Goal: Find specific page/section: Find specific page/section

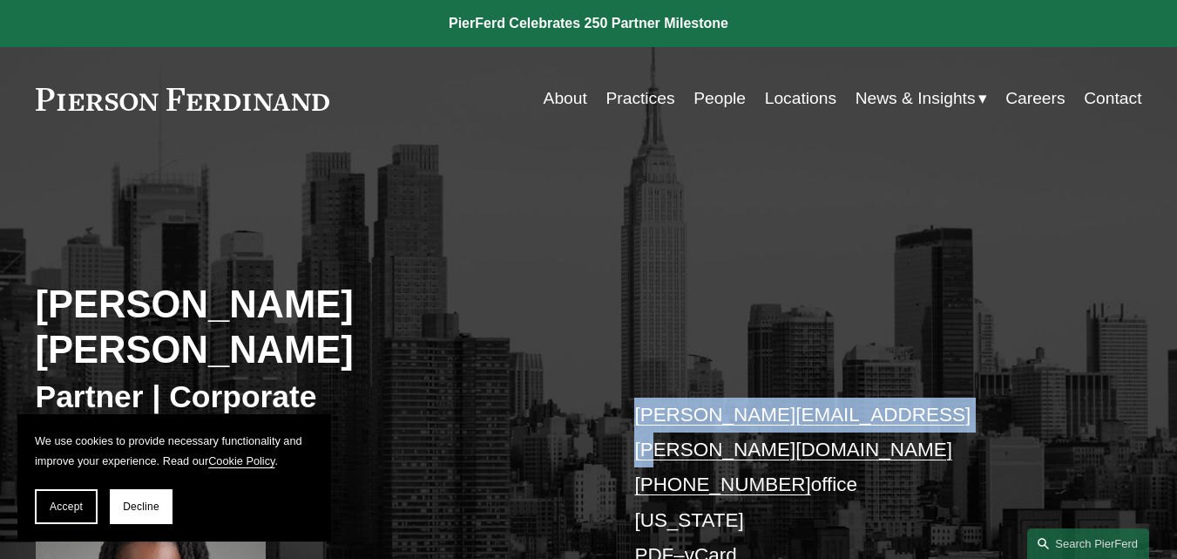
click at [931, 370] on div "[PERSON_NAME] [PERSON_NAME] Partner | Corporate [PERSON_NAME][EMAIL_ADDRESS][PE…" at bounding box center [588, 451] width 1177 height 530
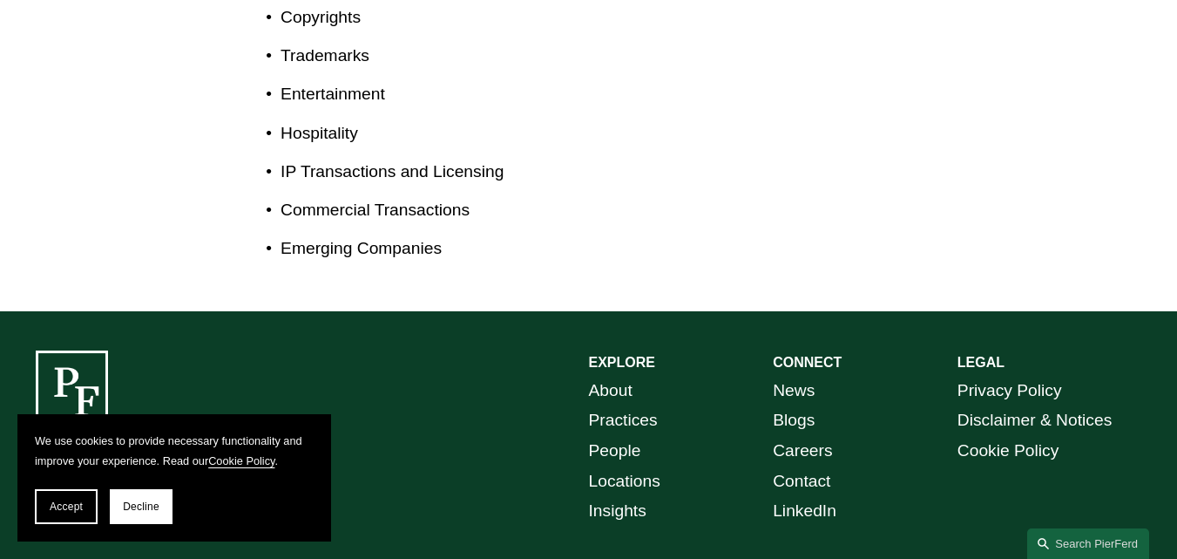
scroll to position [1171, 0]
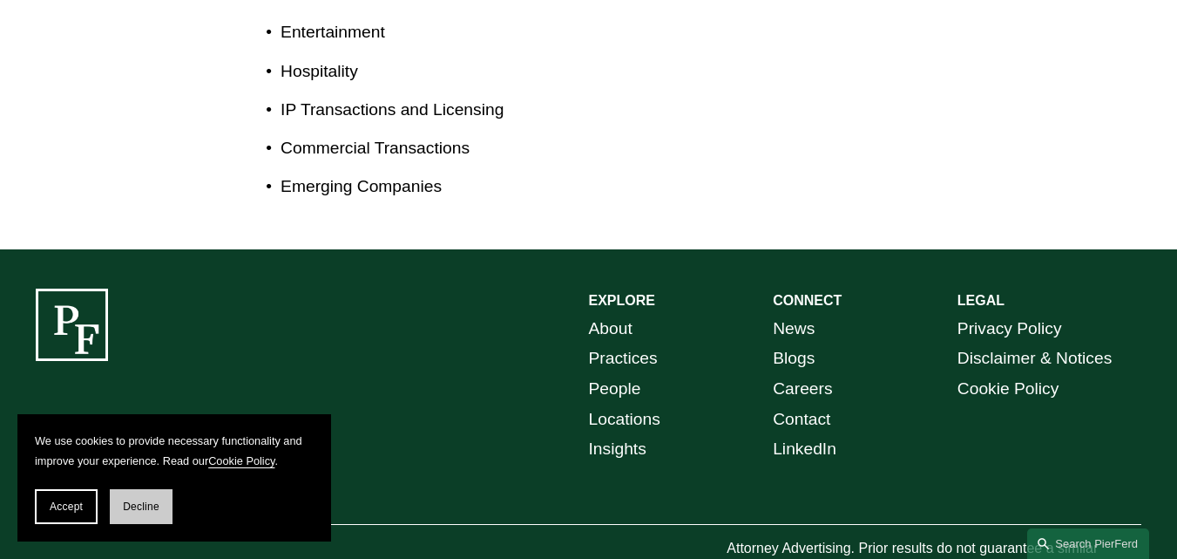
click at [141, 498] on button "Decline" at bounding box center [141, 506] width 63 height 35
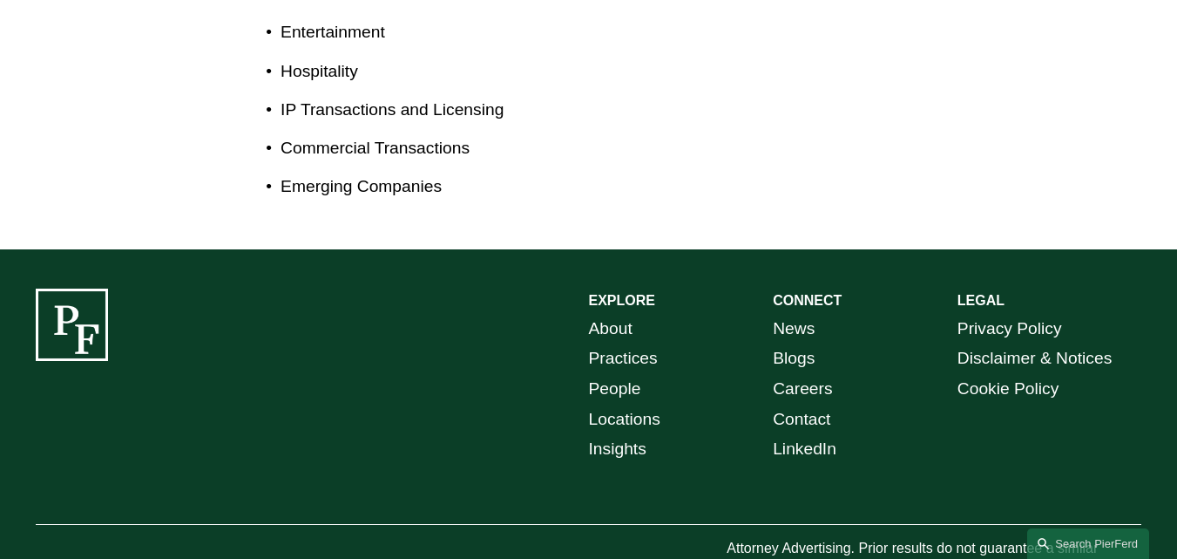
drag, startPoint x: 194, startPoint y: 494, endPoint x: 45, endPoint y: 507, distance: 149.6
click at [45, 536] on div "© [PERSON_NAME] LLP" at bounding box center [151, 561] width 231 height 51
copy p "[PERSON_NAME] LLP"
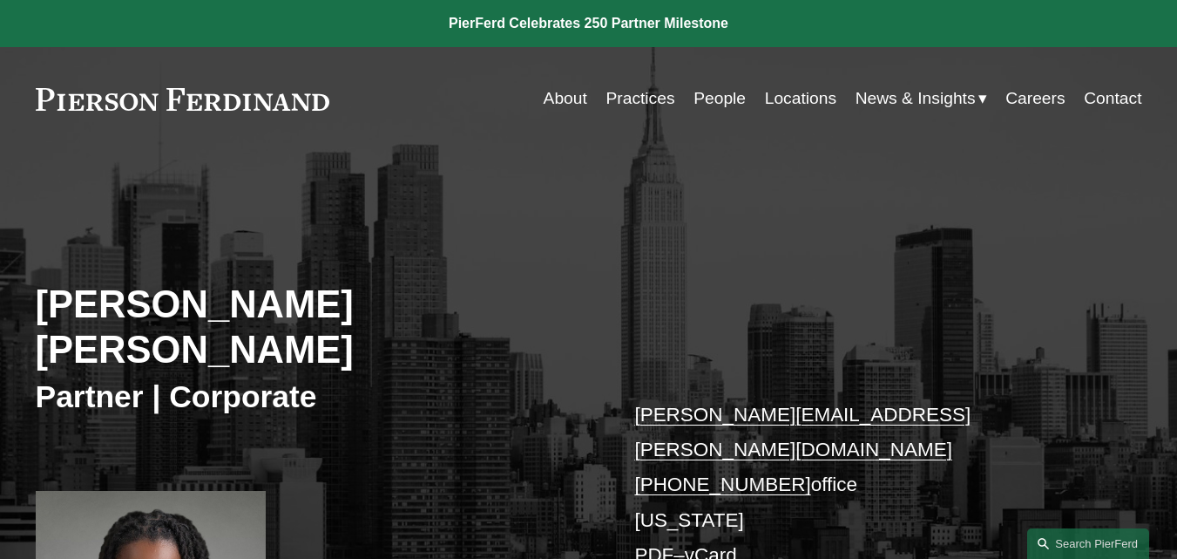
click at [562, 109] on link "About" at bounding box center [566, 98] width 44 height 33
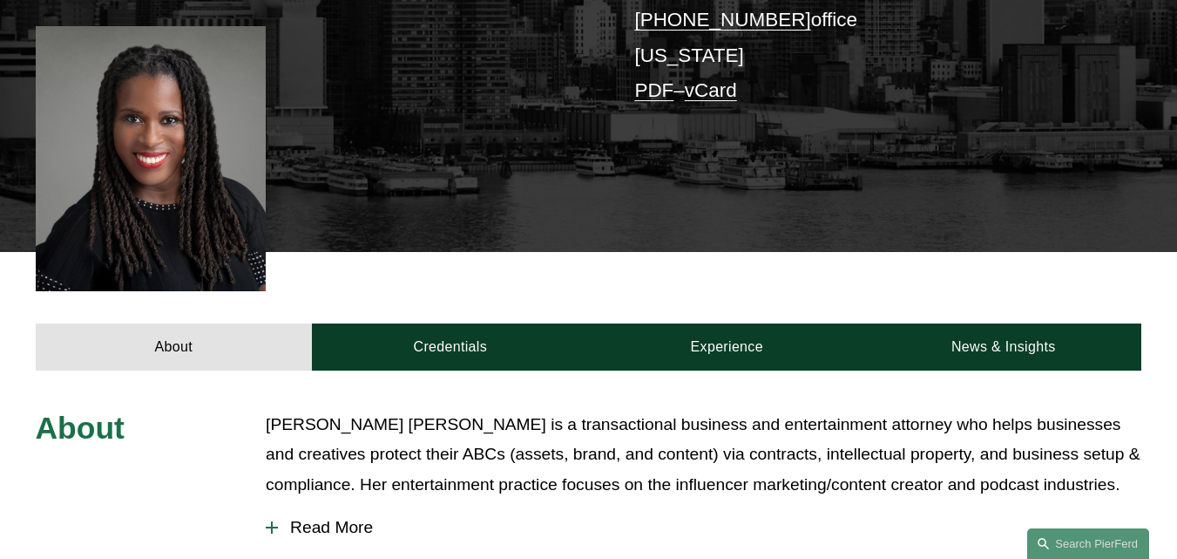
click at [317, 518] on span "Read More" at bounding box center [710, 527] width 864 height 19
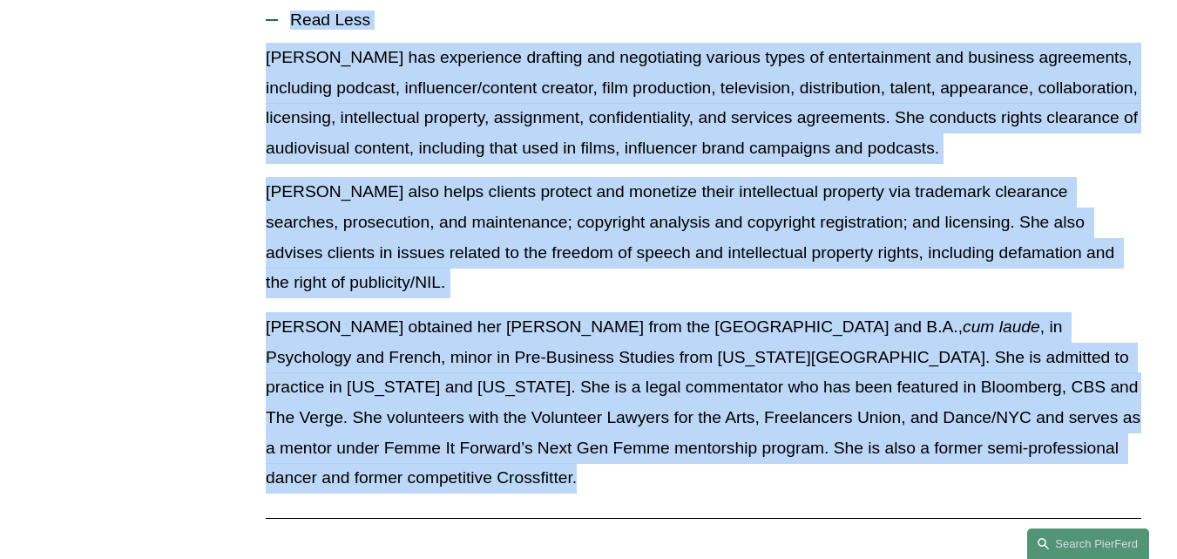
scroll to position [976, 0]
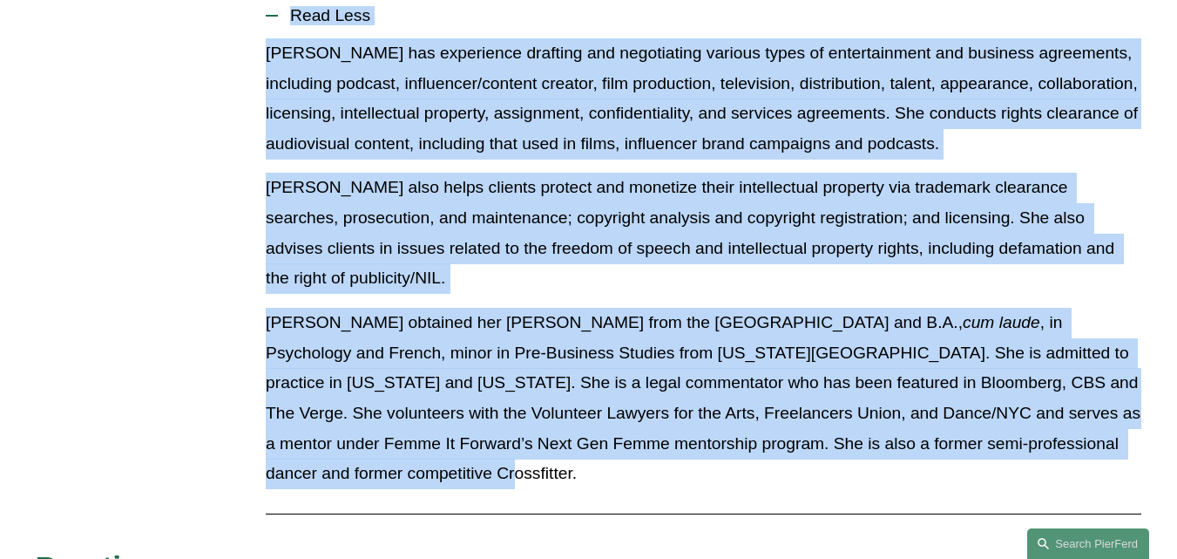
drag, startPoint x: 266, startPoint y: 71, endPoint x: 1146, endPoint y: 380, distance: 933.1
click at [1146, 380] on div "About Merlyne Jean-Louis is a transactional business and entertainment attorney…" at bounding box center [588, 382] width 1177 height 968
copy div "Merlyne Jean-Louis is a transactional business and entertainment attorney who h…"
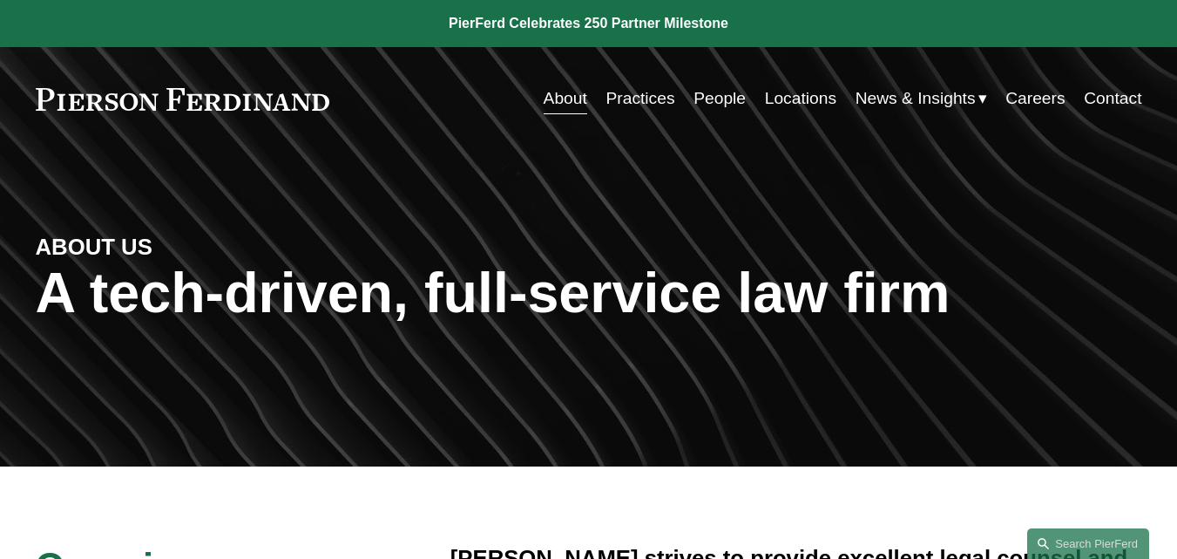
click at [721, 96] on link "People" at bounding box center [720, 98] width 52 height 33
